Goal: Use online tool/utility: Utilize a website feature to perform a specific function

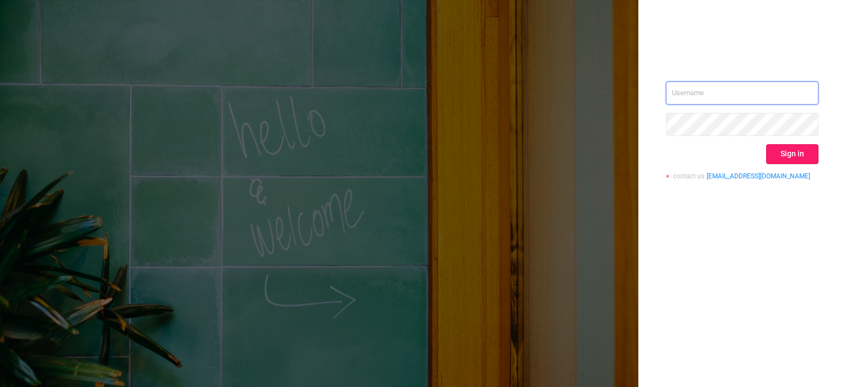
type input "tosh@buzzoola.com"
click at [791, 154] on button "Sign in" at bounding box center [792, 154] width 52 height 20
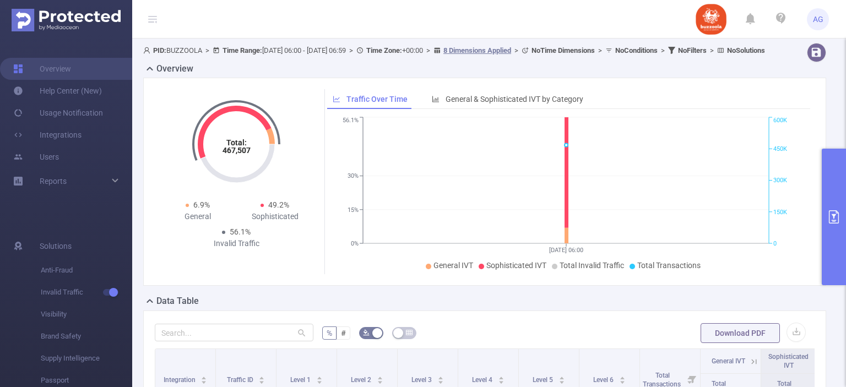
click at [841, 184] on button "primary" at bounding box center [834, 217] width 24 height 137
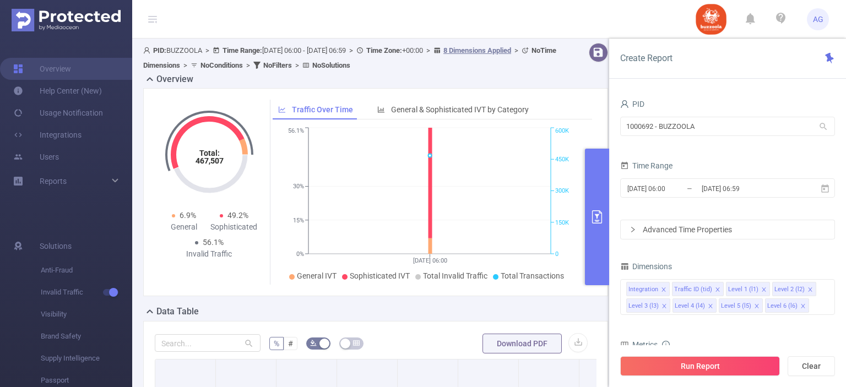
click at [754, 230] on div "Advanced Time Properties" at bounding box center [728, 229] width 214 height 19
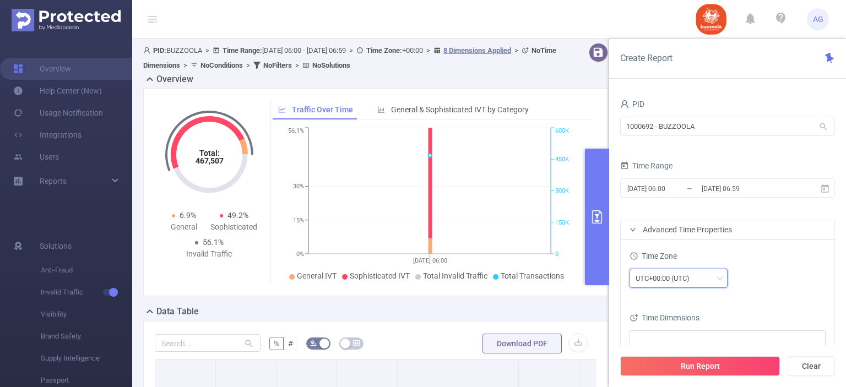
click at [715, 285] on div "UTC+00:00 (UTC)" at bounding box center [679, 278] width 86 height 18
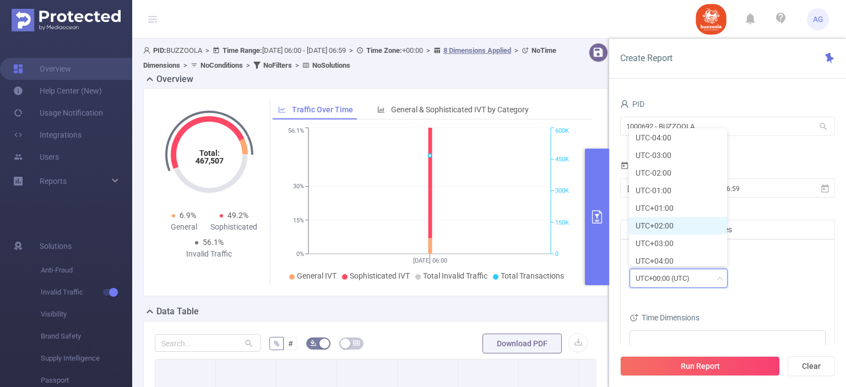
scroll to position [194, 0]
click at [688, 228] on li "UTC+03:00" at bounding box center [678, 228] width 98 height 18
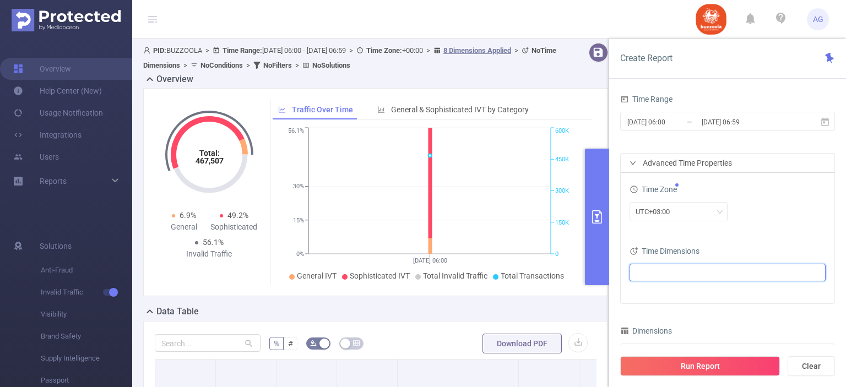
click at [704, 272] on ul at bounding box center [723, 272] width 181 height 17
click at [648, 291] on span at bounding box center [649, 292] width 9 height 9
click at [776, 235] on div "Time Zone UTC+03:00 Time Dimensions Date" at bounding box center [728, 238] width 214 height 131
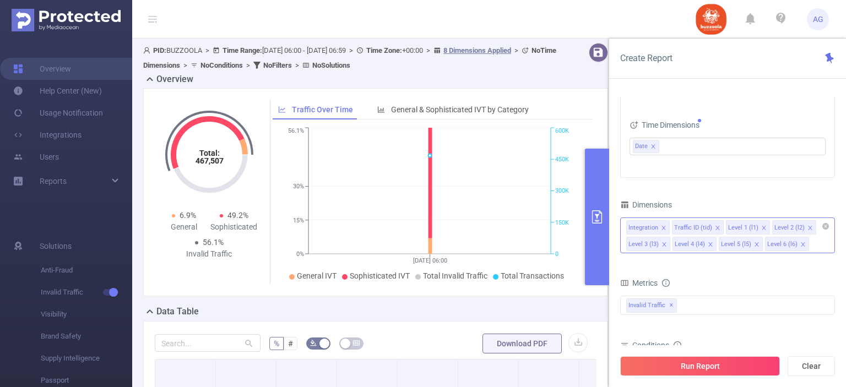
click at [663, 226] on icon "icon: close" at bounding box center [664, 228] width 6 height 6
click at [670, 228] on icon "icon: close" at bounding box center [672, 228] width 6 height 6
click at [751, 242] on div "Level 1 (l1) Level 2 (l2) Level 3 (l3) Level 4 (l4) Level 5 (l5) Level 6 (l6)" at bounding box center [727, 236] width 215 height 36
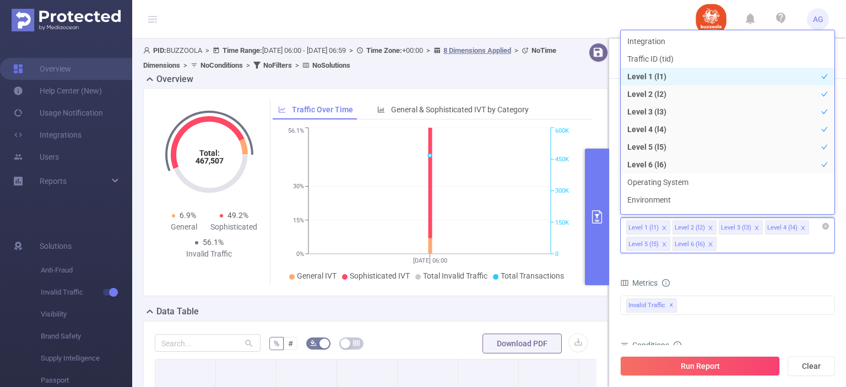
type input "c"
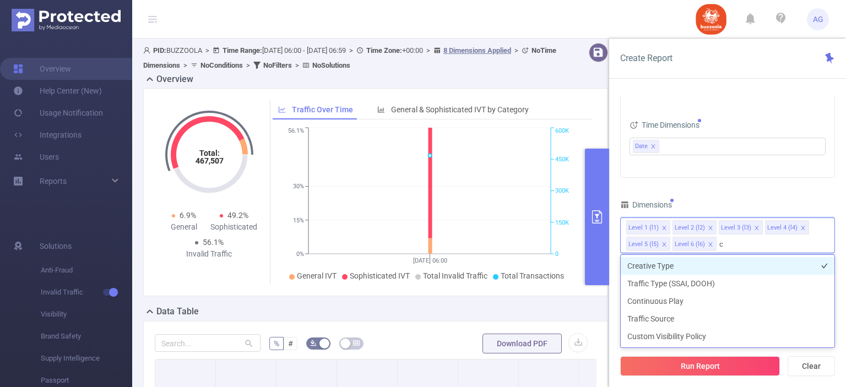
click at [721, 264] on li "Creative Type" at bounding box center [728, 266] width 214 height 18
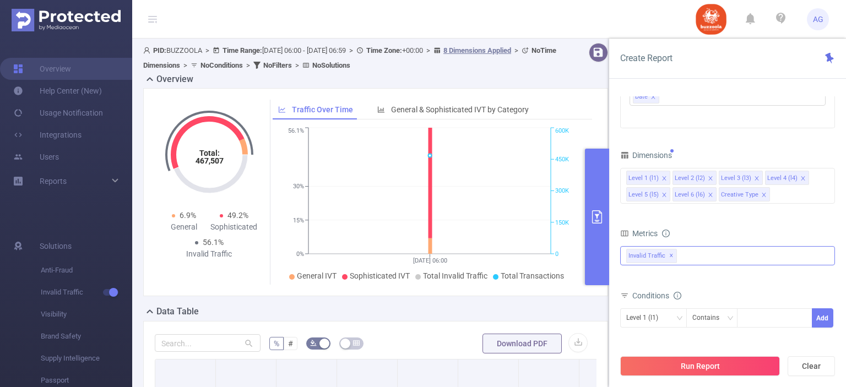
click at [682, 258] on div "Invalid Traffic ✕" at bounding box center [727, 255] width 215 height 19
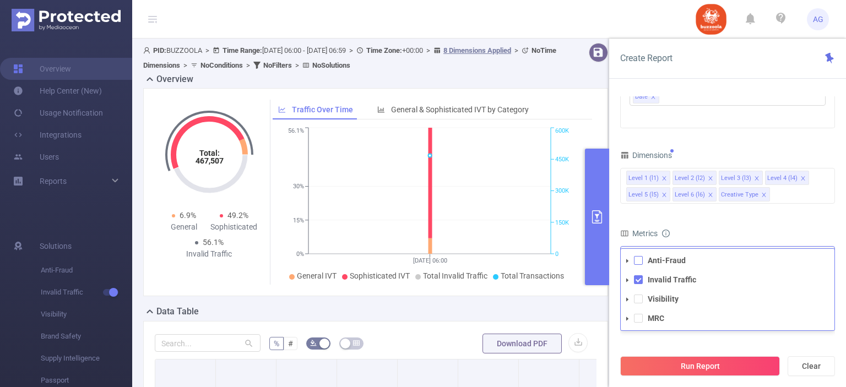
click at [636, 262] on span at bounding box center [638, 260] width 9 height 9
click at [640, 296] on span at bounding box center [638, 299] width 9 height 9
click at [640, 312] on li "MRC" at bounding box center [728, 318] width 214 height 15
click at [640, 315] on span at bounding box center [638, 318] width 9 height 9
click at [736, 238] on div "Metrics" at bounding box center [727, 235] width 215 height 18
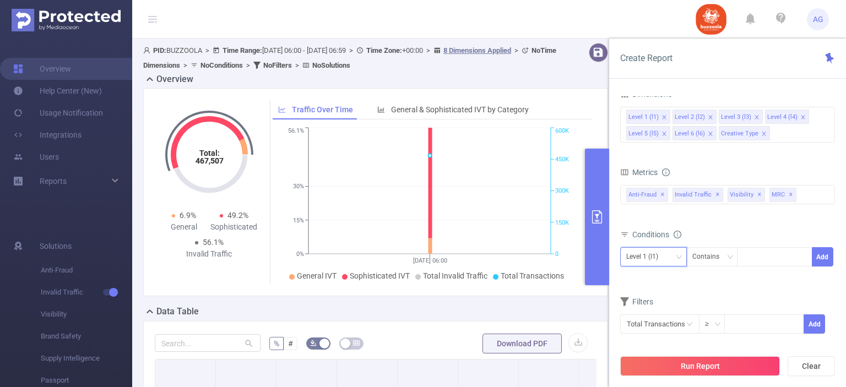
click at [680, 252] on div "Level 1 (l1)" at bounding box center [653, 257] width 55 height 18
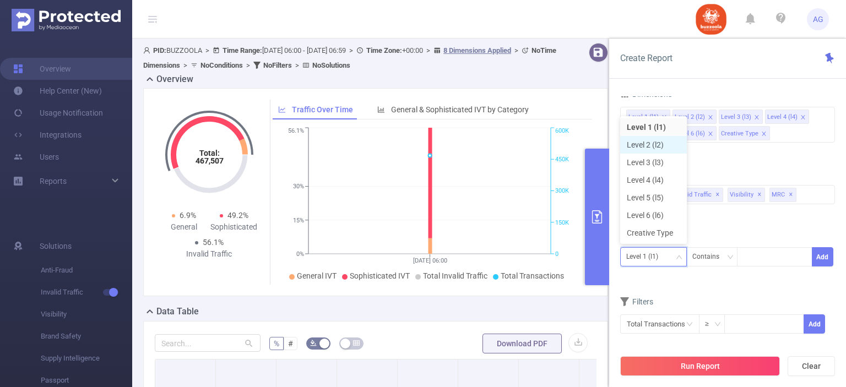
click at [663, 142] on li "Level 2 (l2)" at bounding box center [653, 145] width 67 height 18
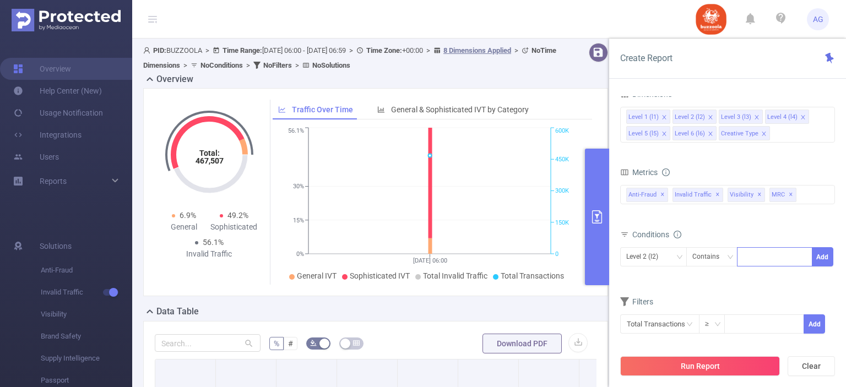
click at [756, 255] on div at bounding box center [774, 257] width 63 height 18
paste input "590852"
type input "590852"
click at [763, 282] on li "590852" at bounding box center [774, 278] width 75 height 18
click at [821, 258] on button "Add" at bounding box center [822, 256] width 21 height 19
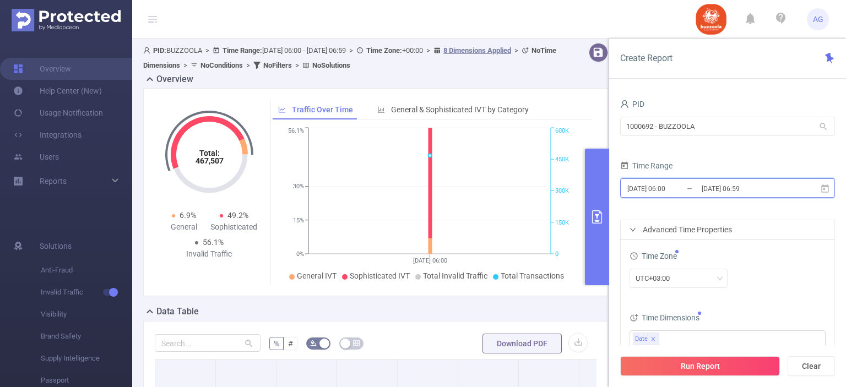
click at [823, 188] on icon at bounding box center [825, 189] width 10 height 10
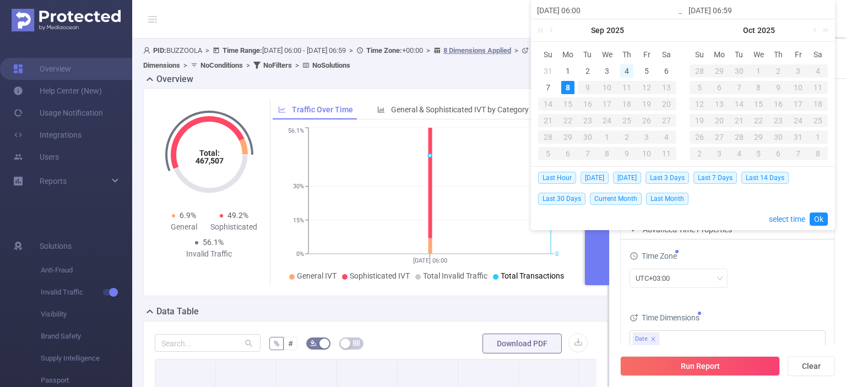
click at [625, 69] on div "4" at bounding box center [626, 70] width 13 height 13
click at [549, 85] on div "7" at bounding box center [548, 87] width 13 height 13
type input "2025-09-04 06:00"
type input "2025-09-07 06:59"
type input "2025-09-04 06:00"
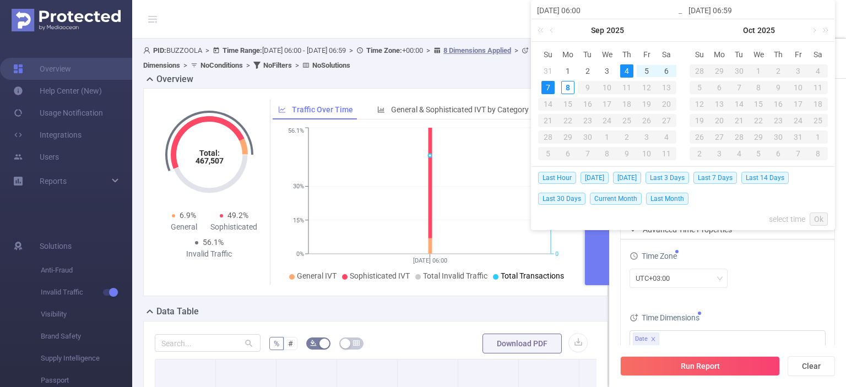
type input "2025-09-07 06:59"
click at [815, 218] on link "Ok" at bounding box center [819, 219] width 18 height 13
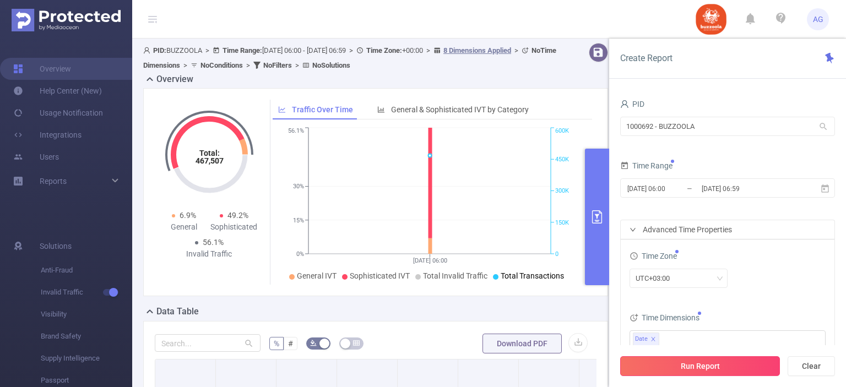
click at [722, 363] on button "Run Report" at bounding box center [700, 366] width 160 height 20
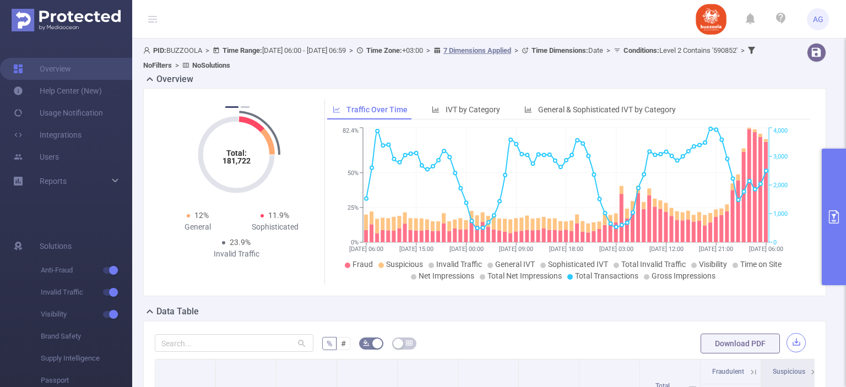
click at [793, 342] on button "button" at bounding box center [796, 342] width 19 height 19
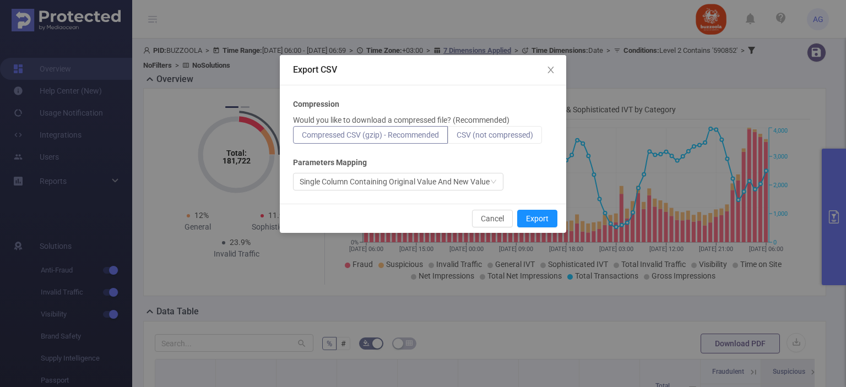
click at [522, 131] on span "CSV (not compressed)" at bounding box center [495, 135] width 77 height 9
click at [457, 138] on input "CSV (not compressed)" at bounding box center [457, 138] width 0 height 0
click at [545, 221] on button "Export" at bounding box center [537, 219] width 40 height 18
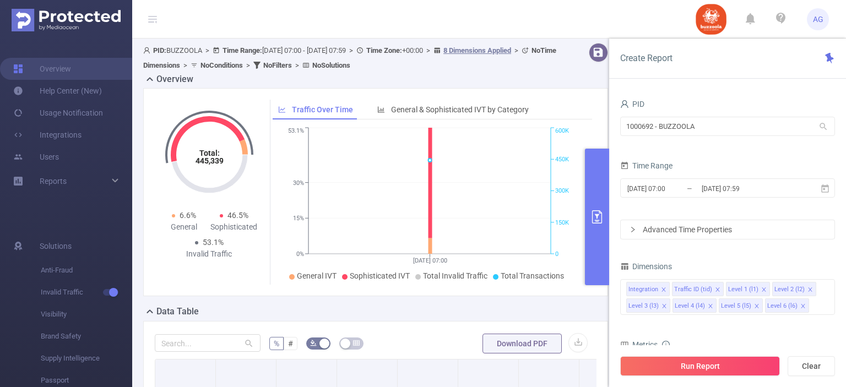
click at [702, 228] on div "Advanced Time Properties" at bounding box center [728, 229] width 214 height 19
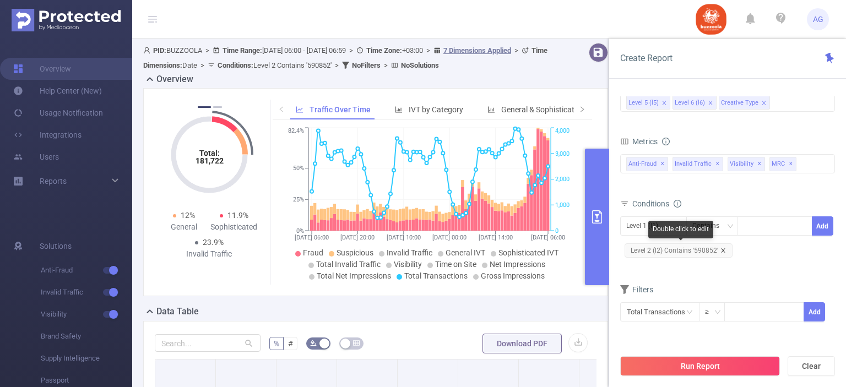
click at [723, 251] on icon "icon: close" at bounding box center [723, 250] width 4 height 4
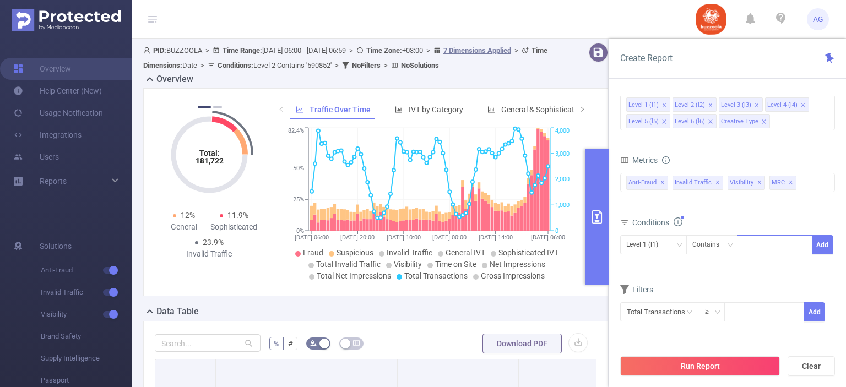
click at [767, 250] on div at bounding box center [774, 245] width 63 height 18
paste input "583324"
type input "583324"
click at [682, 246] on icon "icon: down" at bounding box center [679, 245] width 7 height 7
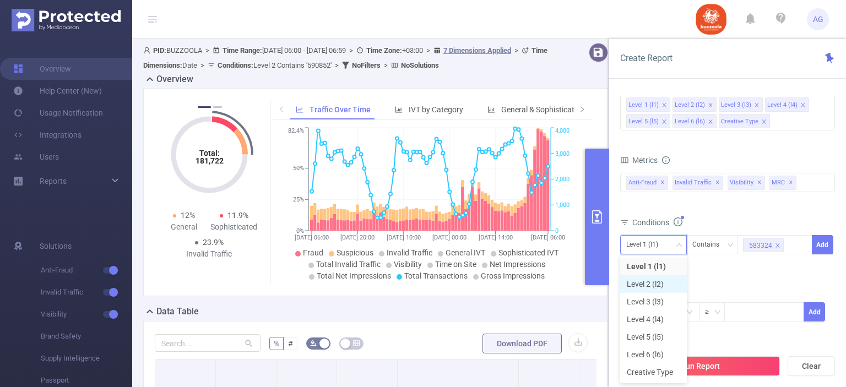
click at [657, 280] on li "Level 2 (l2)" at bounding box center [653, 284] width 67 height 18
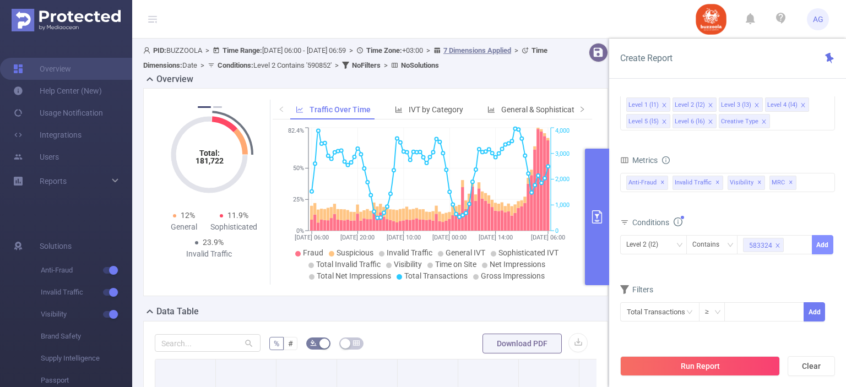
click at [824, 241] on button "Add" at bounding box center [822, 244] width 21 height 19
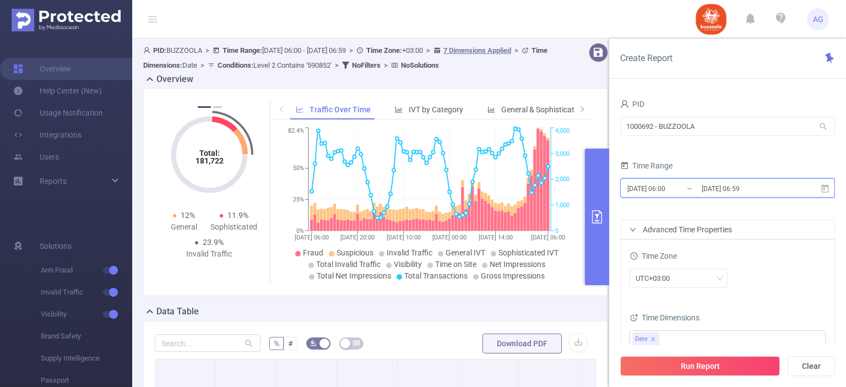
click at [824, 187] on icon at bounding box center [825, 188] width 8 height 8
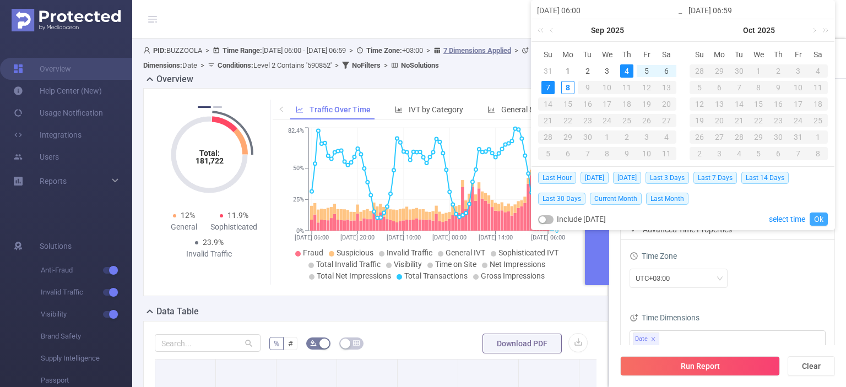
click at [818, 219] on link "Ok" at bounding box center [819, 219] width 18 height 13
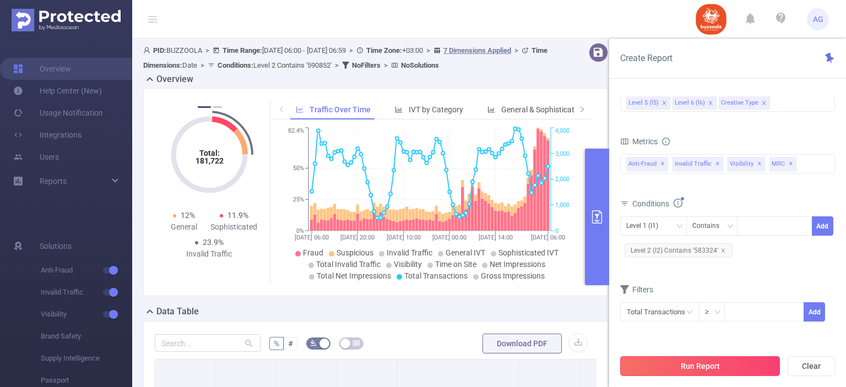
click at [709, 364] on button "Run Report" at bounding box center [700, 366] width 160 height 20
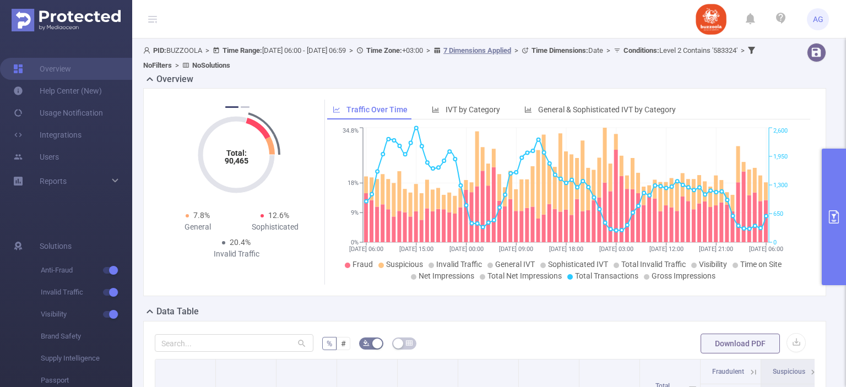
click at [745, 77] on div "Overview" at bounding box center [489, 80] width 692 height 15
